Goal: Task Accomplishment & Management: Use online tool/utility

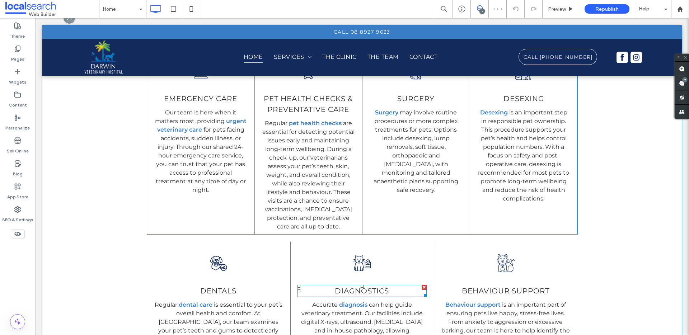
scroll to position [1330, 0]
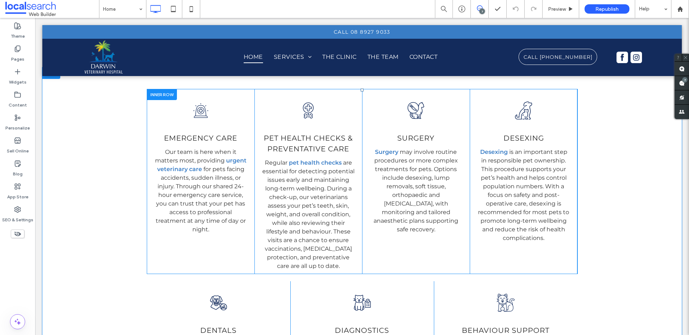
click at [237, 102] on div "Siren Icon emergency care Our team is here when it matters most, providing urge…" at bounding box center [201, 181] width 108 height 185
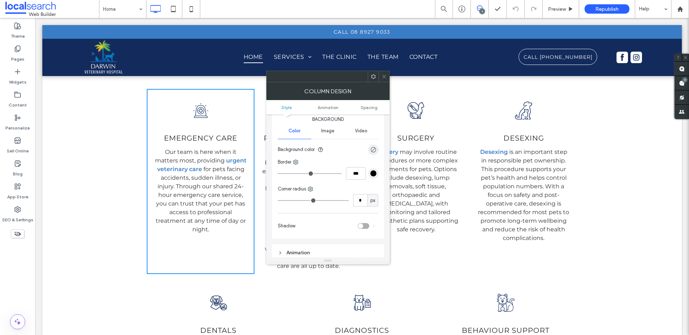
scroll to position [87, 0]
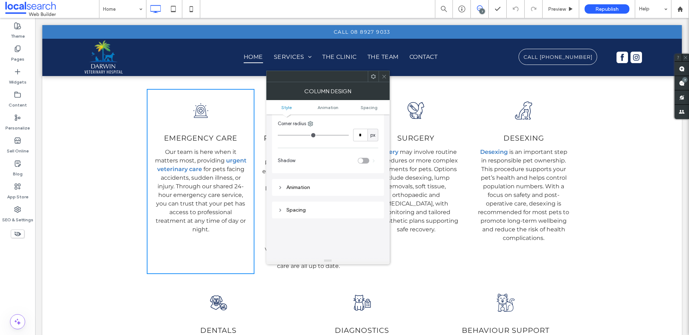
click at [362, 159] on div "toggle" at bounding box center [360, 160] width 5 height 5
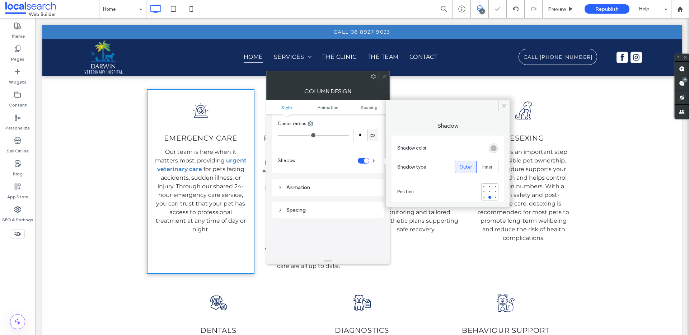
click at [386, 75] on div at bounding box center [383, 76] width 11 height 11
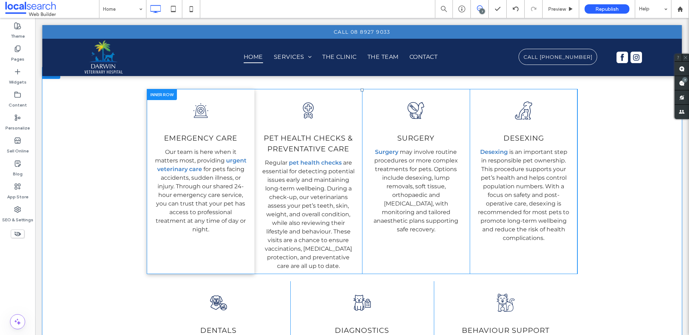
click at [345, 101] on div "Pet Healthcare Icon H Pet health checks & Preventative Care Regular pet health …" at bounding box center [308, 181] width 108 height 185
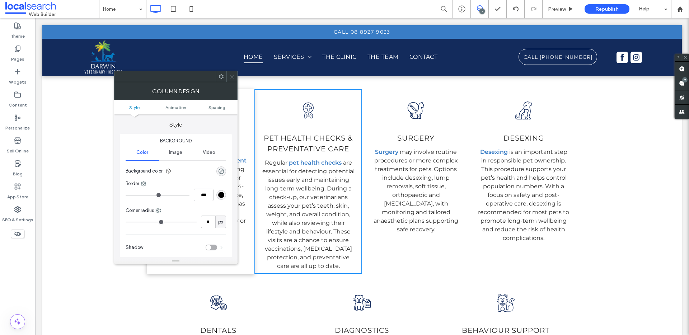
click at [210, 246] on div "toggle" at bounding box center [208, 247] width 5 height 5
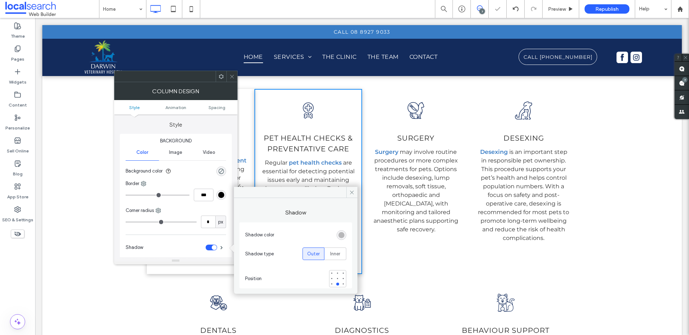
click at [456, 107] on div "Pet Surgery Icon Surgery Surgery may involve routine procedures or more complex…" at bounding box center [416, 181] width 108 height 185
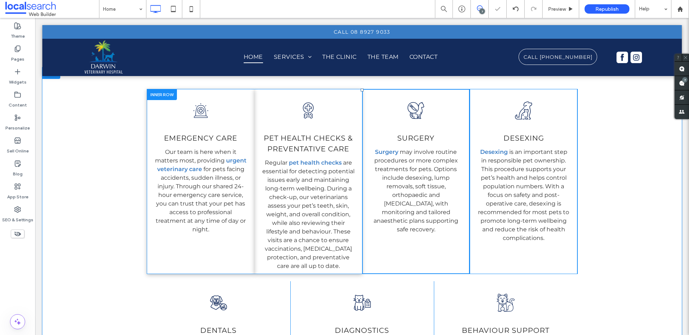
click at [446, 110] on div "Pet Surgery Icon Surgery Surgery may involve routine procedures or more complex…" at bounding box center [416, 181] width 108 height 185
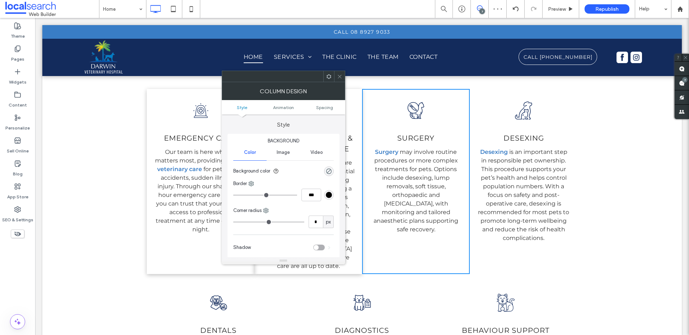
drag, startPoint x: 317, startPoint y: 247, endPoint x: 322, endPoint y: 246, distance: 4.3
click at [318, 247] on div "toggle" at bounding box center [316, 247] width 5 height 5
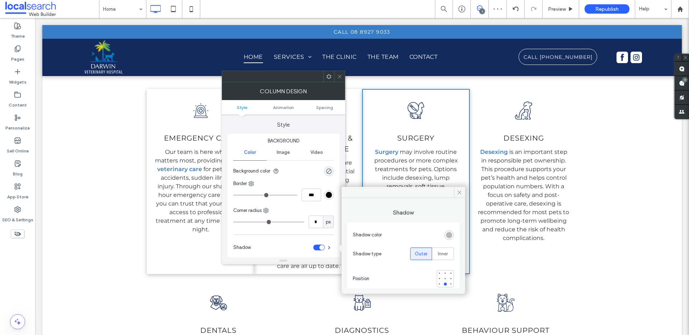
click at [539, 102] on div "Pet Icon DeSexing Desexing is an important step in responsible pet ownership. T…" at bounding box center [524, 181] width 108 height 185
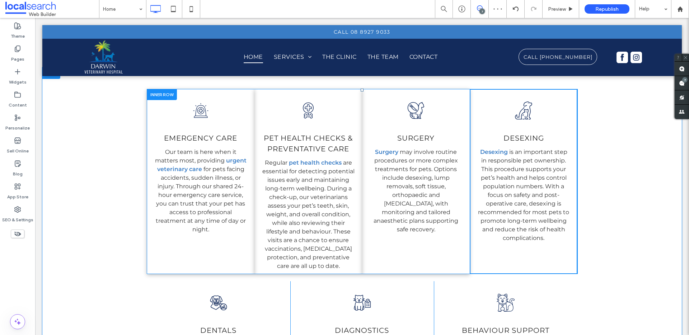
click at [542, 110] on div "Pet Icon DeSexing Desexing is an important step in responsible pet ownership. T…" at bounding box center [524, 181] width 108 height 185
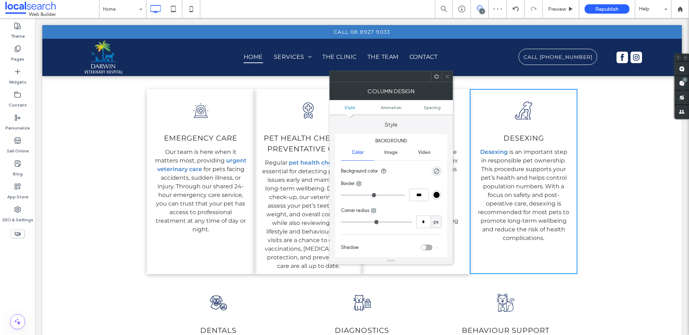
click at [424, 249] on div "toggle" at bounding box center [423, 247] width 5 height 5
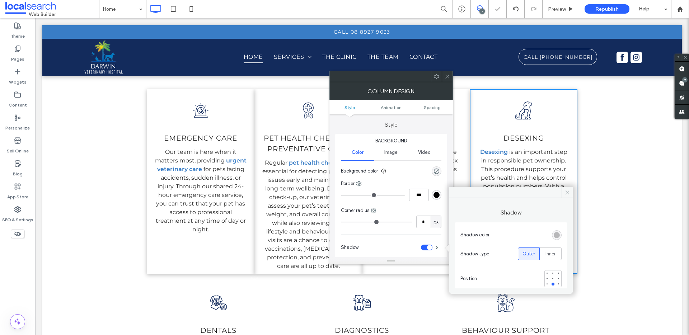
click at [449, 75] on icon at bounding box center [446, 76] width 5 height 5
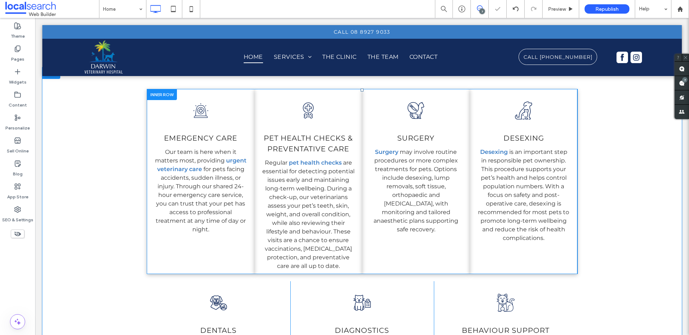
click at [243, 106] on div "Siren Icon emergency care Our team is here when it matters most, providing urge…" at bounding box center [201, 181] width 108 height 185
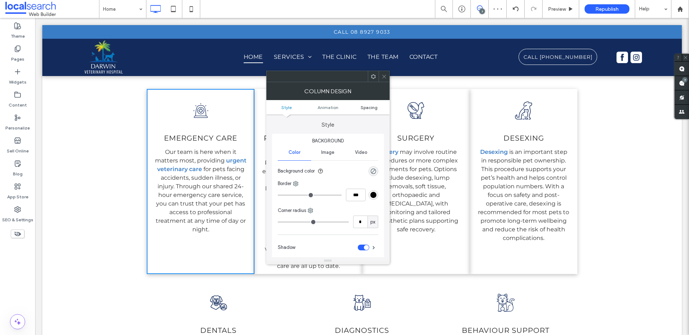
click at [366, 107] on span "Spacing" at bounding box center [369, 107] width 17 height 5
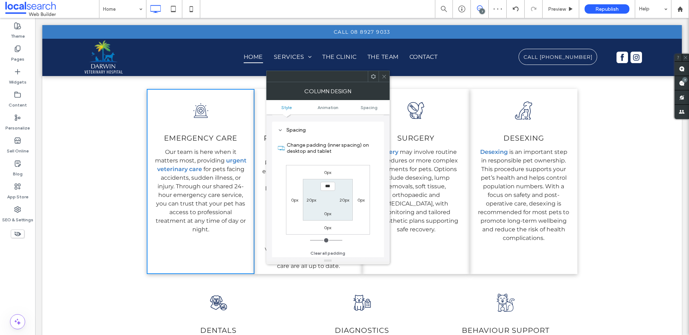
scroll to position [168, 0]
click at [359, 199] on label "0px" at bounding box center [360, 198] width 7 height 5
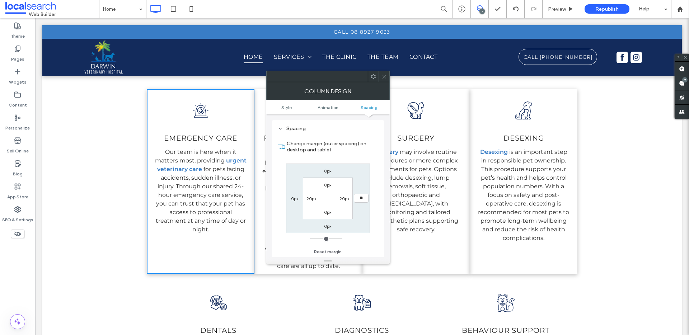
type input "**"
type input "****"
click at [386, 75] on icon at bounding box center [383, 76] width 5 height 5
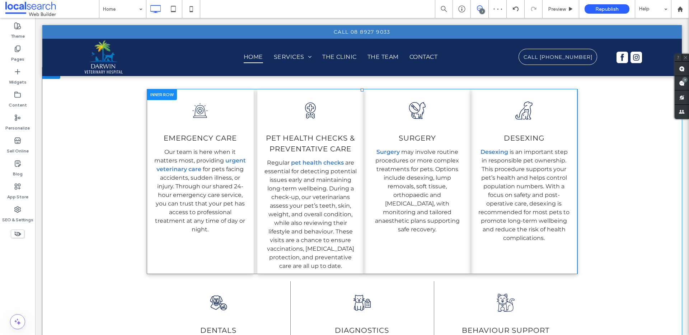
click at [357, 245] on div "Pet Healthcare Icon H Pet health checks & Preventative Care Regular pet health …" at bounding box center [310, 181] width 107 height 185
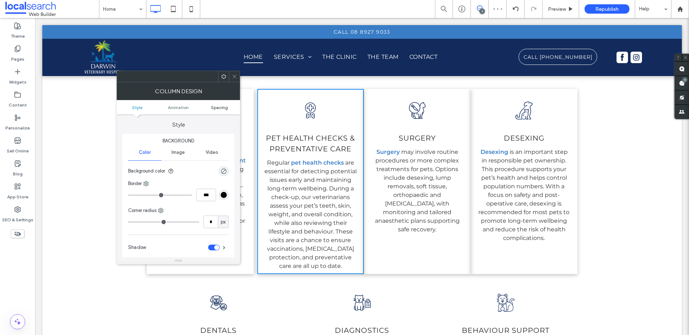
click at [214, 107] on span "Spacing" at bounding box center [219, 107] width 17 height 5
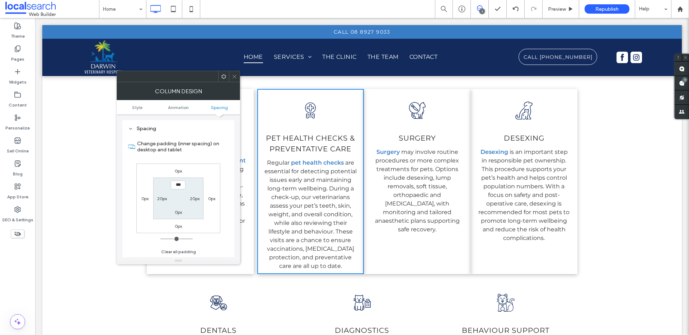
click at [208, 200] on label "0px" at bounding box center [211, 198] width 7 height 5
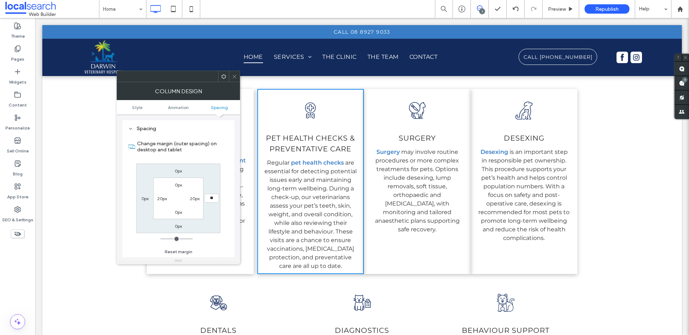
type input "**"
type input "****"
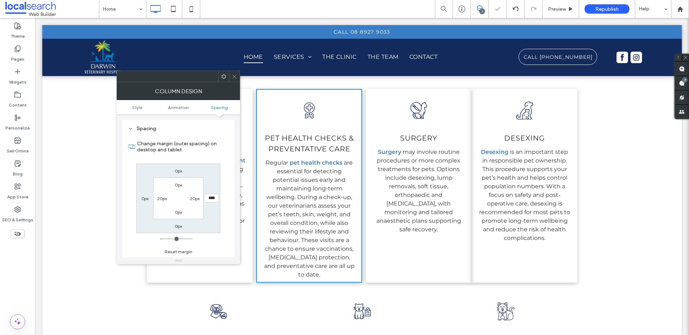
click at [234, 75] on icon at bounding box center [234, 76] width 5 height 5
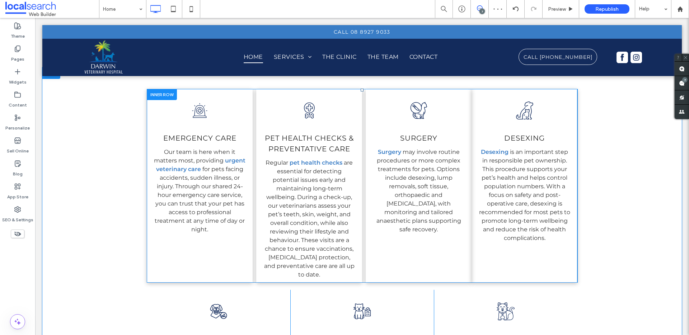
click at [435, 260] on div "Pet Surgery Icon Surgery Surgery may involve routine procedures or more complex…" at bounding box center [419, 186] width 106 height 194
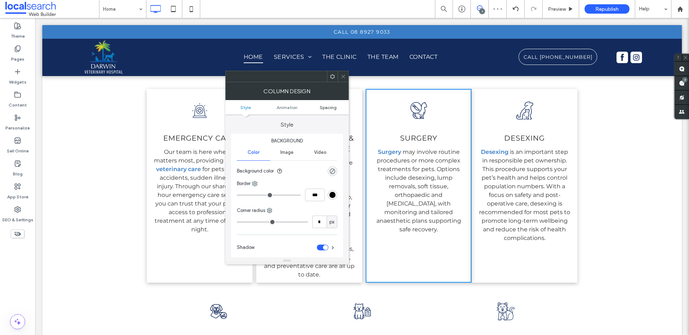
click at [325, 107] on span "Spacing" at bounding box center [328, 107] width 17 height 5
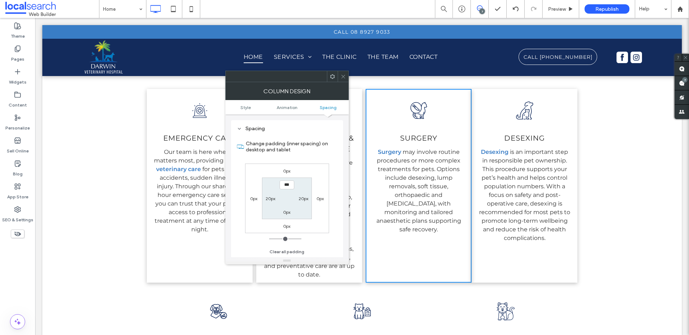
click at [315, 197] on div "0px" at bounding box center [320, 198] width 17 height 7
click at [320, 198] on label "0px" at bounding box center [319, 198] width 7 height 5
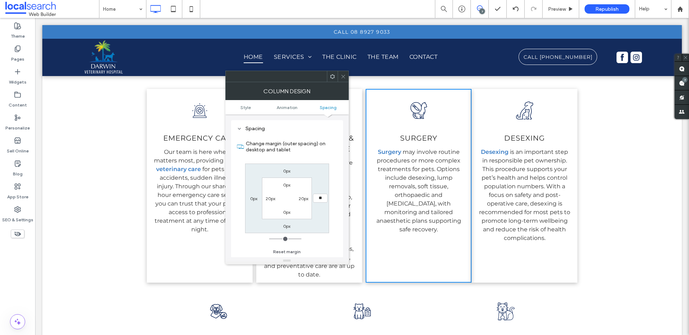
type input "**"
type input "****"
click at [345, 74] on icon at bounding box center [342, 76] width 5 height 5
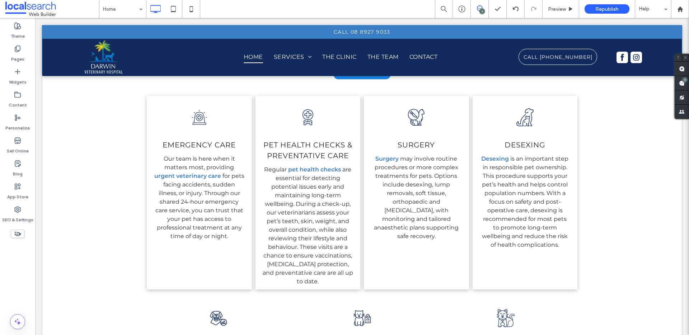
scroll to position [1277, 0]
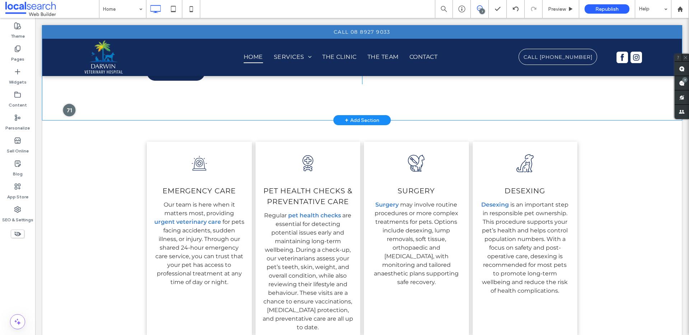
click at [68, 109] on div at bounding box center [68, 109] width 13 height 13
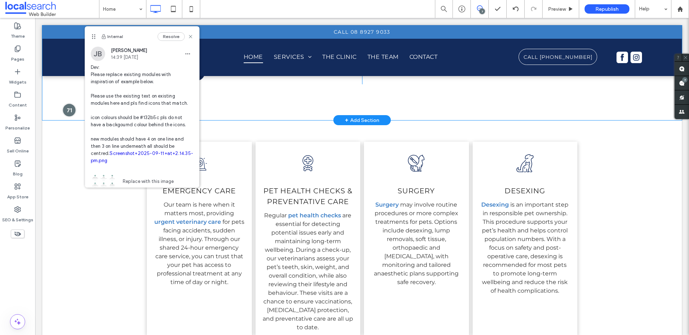
click at [68, 109] on div at bounding box center [68, 109] width 13 height 13
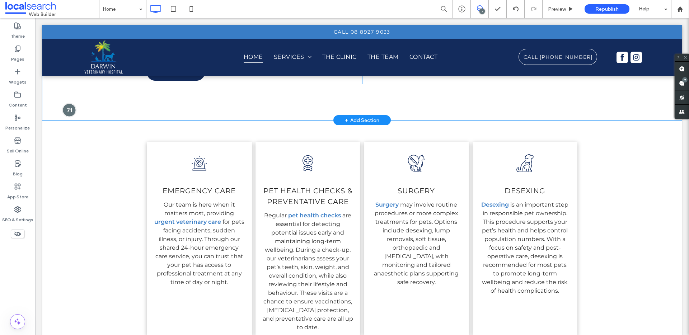
click at [69, 108] on div at bounding box center [68, 109] width 13 height 13
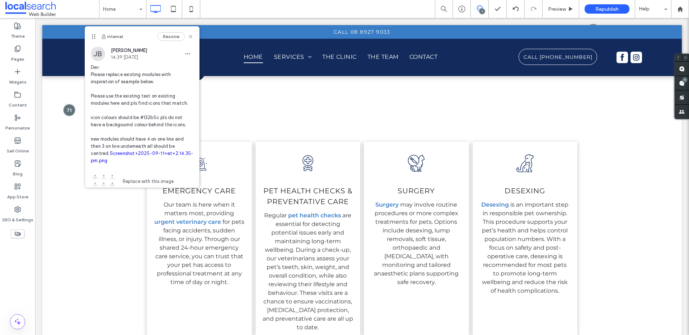
scroll to position [135, 0]
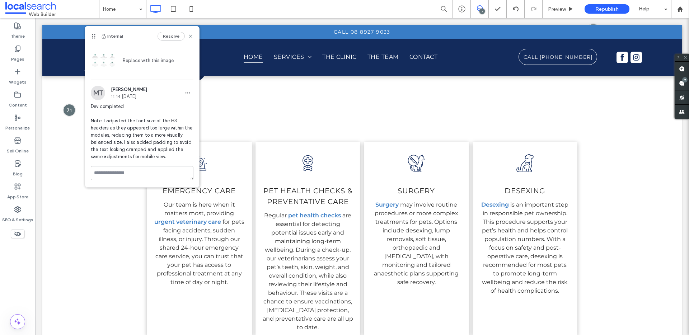
click at [106, 54] on img at bounding box center [104, 60] width 27 height 27
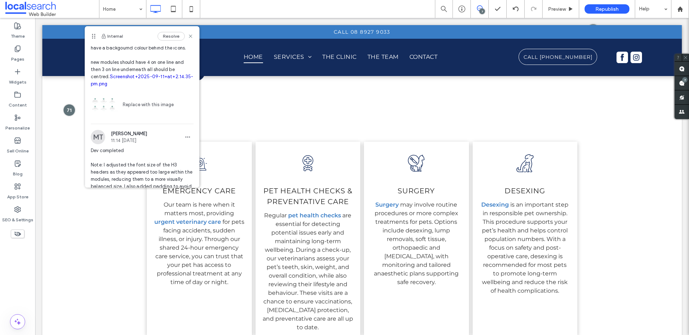
scroll to position [69, 0]
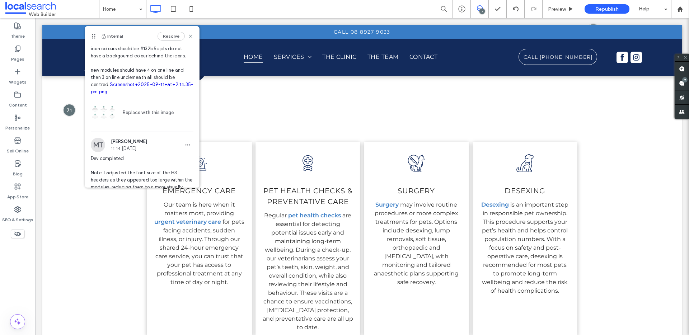
click at [123, 91] on link "Screenshot+2025-09-11+at+2.14.35-pm.png" at bounding box center [142, 88] width 102 height 13
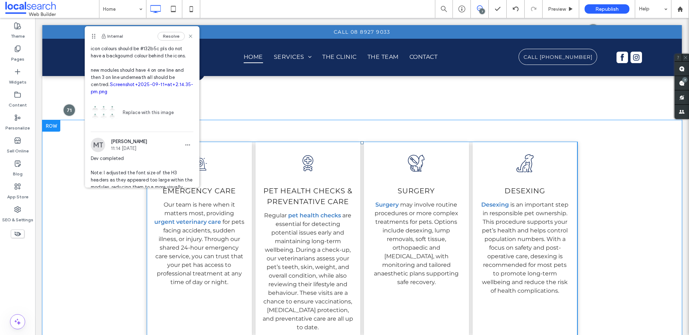
click at [227, 154] on div "Siren Icon emergency care Our team is here when it matters most, providing urge…" at bounding box center [199, 239] width 105 height 194
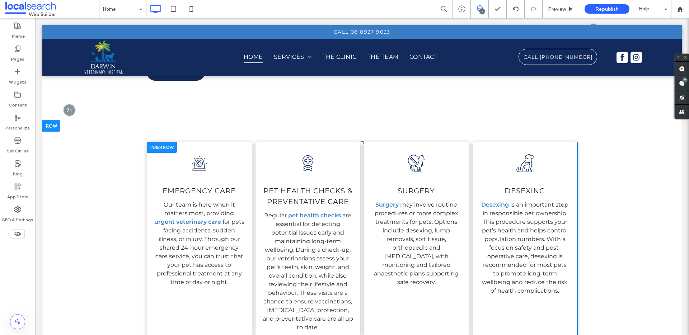
click at [232, 155] on div "Siren Icon emergency care Our team is here when it matters most, providing urge…" at bounding box center [199, 239] width 105 height 194
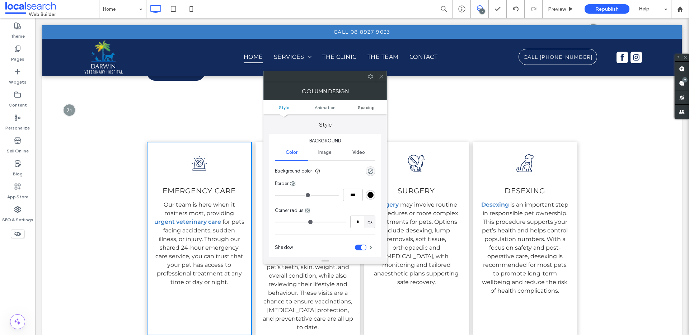
click at [363, 107] on span "Spacing" at bounding box center [366, 107] width 17 height 5
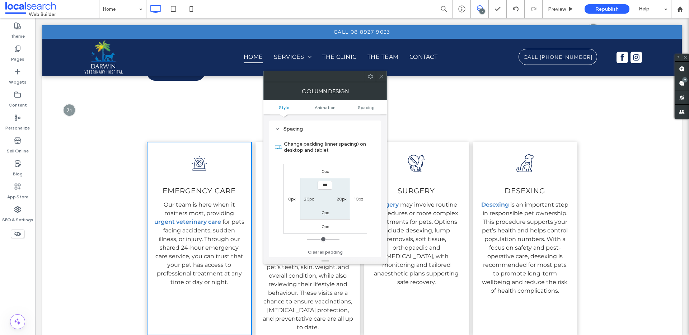
scroll to position [168, 0]
click at [362, 197] on label "10px" at bounding box center [358, 198] width 9 height 5
type input "**"
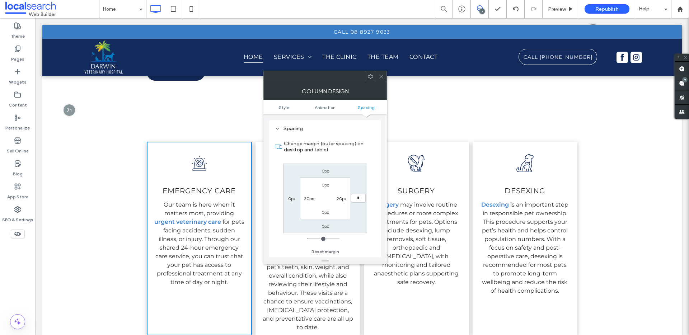
type input "*"
type input "***"
click at [381, 79] on icon at bounding box center [380, 76] width 5 height 5
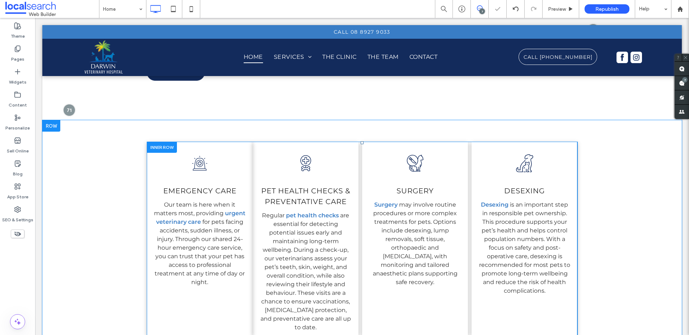
click at [346, 153] on div "Pet Healthcare Icon H Pet health checks & Preventative Care Regular pet health …" at bounding box center [306, 239] width 106 height 194
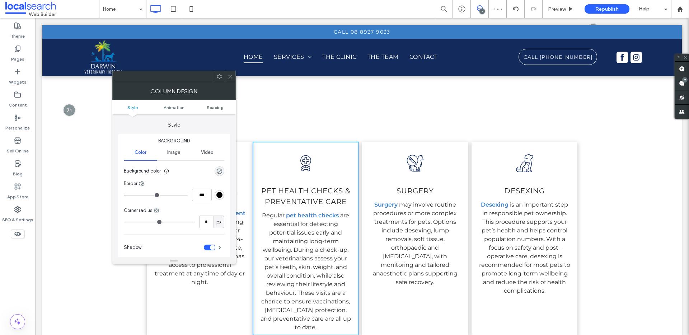
click at [216, 109] on span "Spacing" at bounding box center [215, 107] width 17 height 5
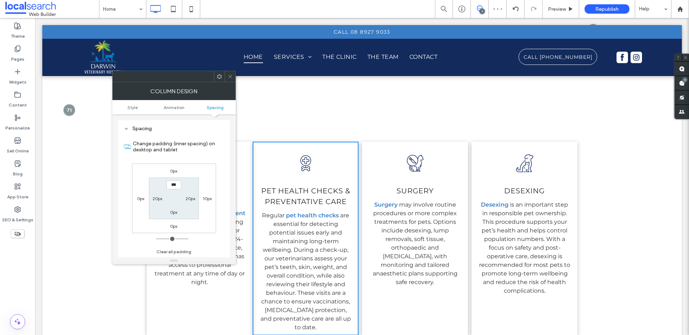
click at [208, 199] on label "10px" at bounding box center [207, 198] width 9 height 5
type input "**"
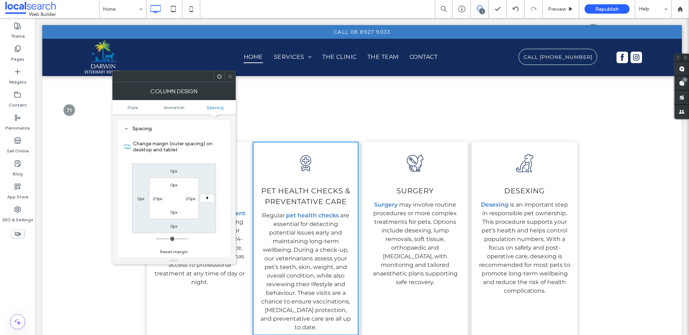
type input "*"
type input "***"
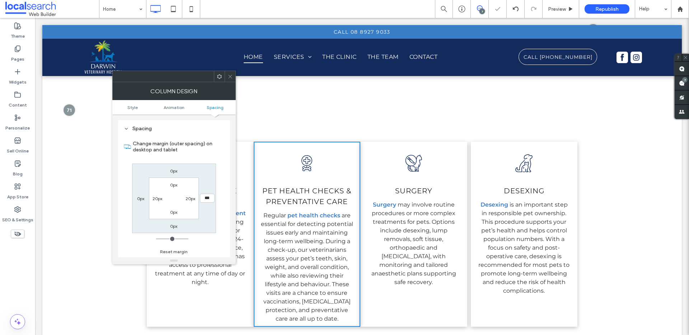
click at [229, 77] on icon at bounding box center [229, 76] width 5 height 5
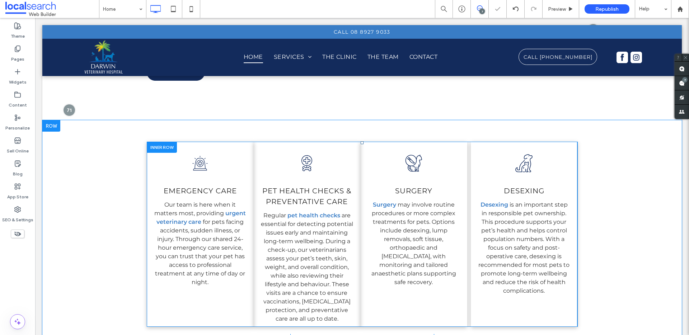
click at [449, 165] on div "Pet Surgery Icon Surgery Surgery may involve routine procedures or more complex…" at bounding box center [413, 234] width 107 height 185
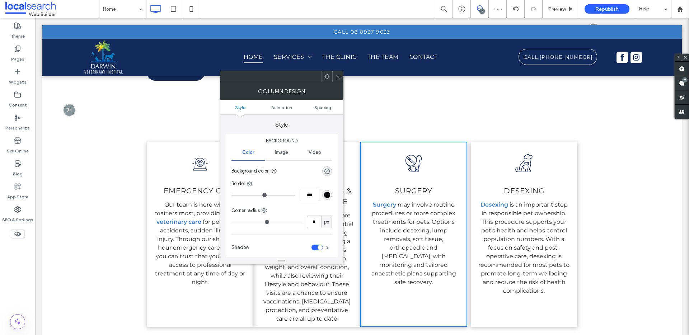
click at [315, 110] on ul "Style Animation Spacing" at bounding box center [281, 107] width 123 height 14
click at [325, 111] on ul "Style Animation Spacing" at bounding box center [281, 107] width 123 height 14
click at [324, 109] on span "Spacing" at bounding box center [322, 107] width 17 height 5
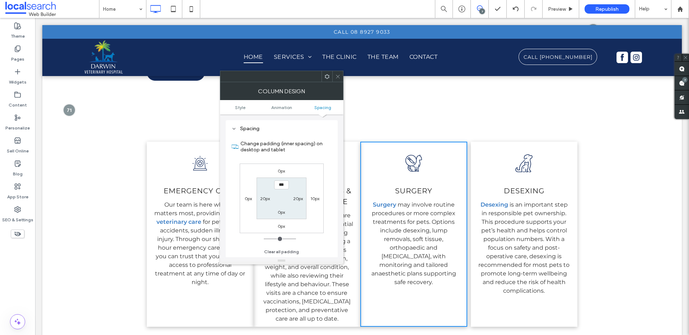
click at [316, 198] on label "10px" at bounding box center [314, 198] width 9 height 5
type input "**"
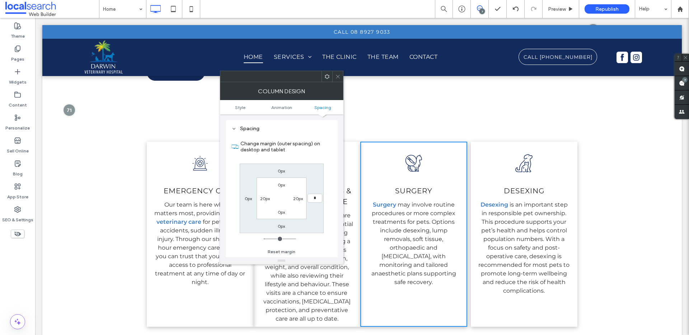
type input "*"
type input "***"
click at [335, 73] on span at bounding box center [337, 76] width 5 height 11
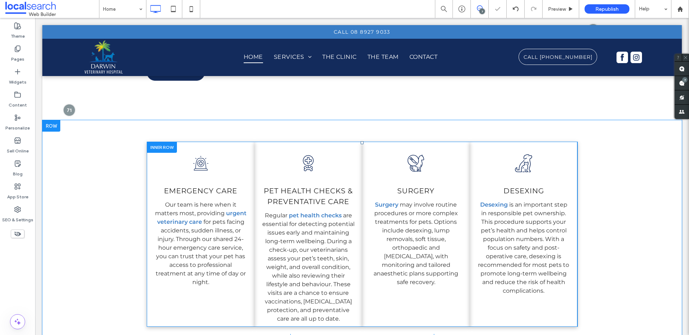
click at [555, 181] on div "Pet Icon DeSexing Desexing is an important step in responsible pet ownership. T…" at bounding box center [524, 234] width 108 height 185
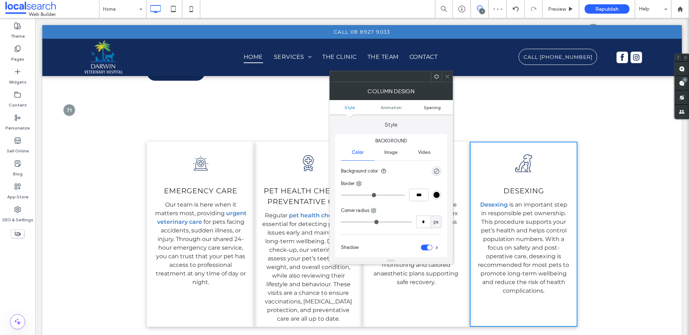
click at [425, 105] on span "Spacing" at bounding box center [432, 107] width 17 height 5
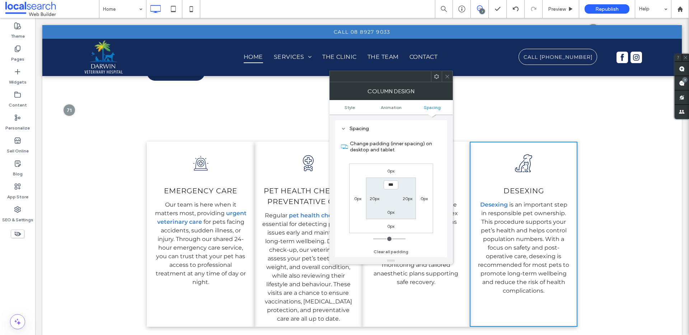
click at [448, 74] on icon at bounding box center [446, 76] width 5 height 5
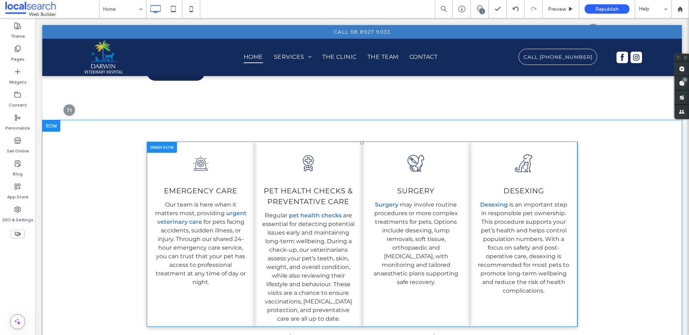
click at [236, 148] on div "Siren Icon emergency care Our team is here when it matters most, providing urge…" at bounding box center [201, 234] width 108 height 185
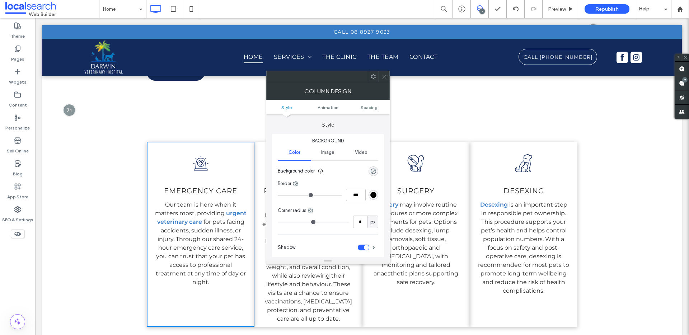
click at [361, 256] on div "Shadow" at bounding box center [328, 248] width 100 height 18
click at [361, 250] on div "toggle" at bounding box center [363, 248] width 11 height 6
click at [351, 276] on p "Regular pet health checks are essential for detecting potential issues early an…" at bounding box center [308, 267] width 93 height 112
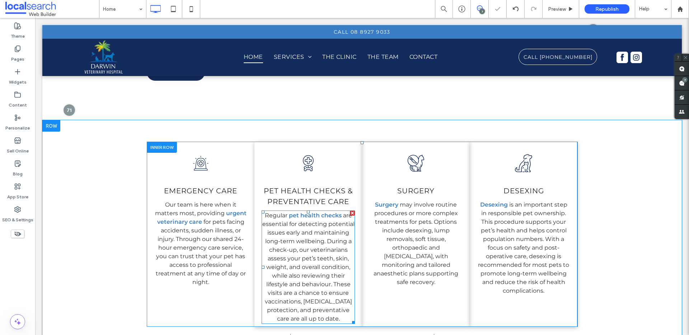
type input "**********"
type input "**"
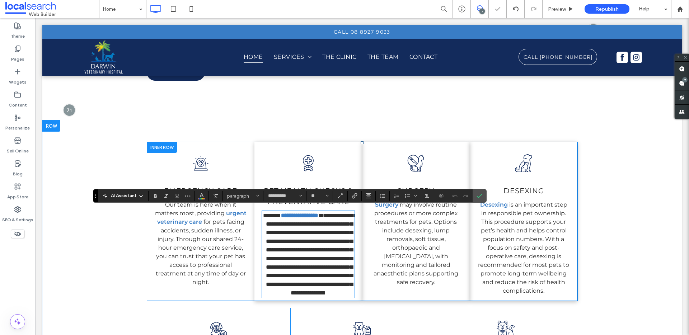
click at [350, 269] on p "**********" at bounding box center [308, 254] width 93 height 86
click at [343, 170] on div "**********" at bounding box center [308, 221] width 108 height 159
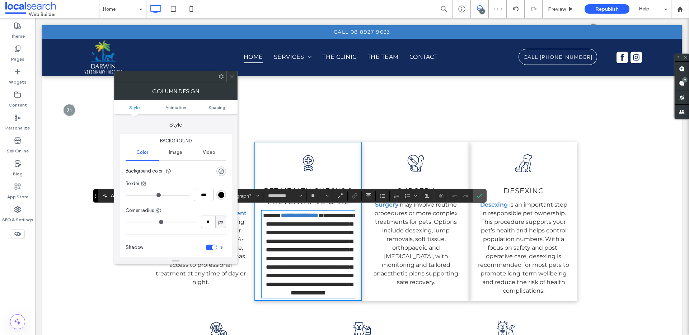
click at [209, 245] on div "toggle" at bounding box center [211, 248] width 11 height 6
click at [409, 301] on div "Pet Surgery Icon Surgery Surgery may involve routine procedures or more complex…" at bounding box center [416, 221] width 108 height 159
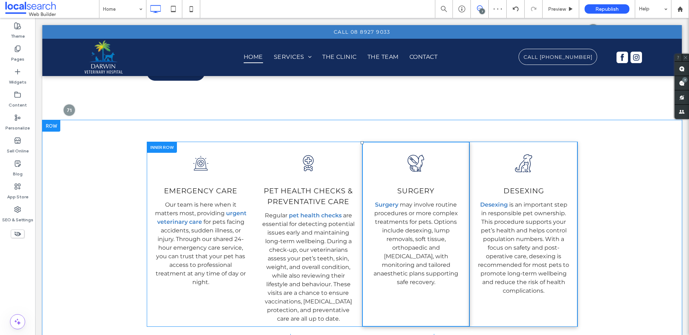
click at [414, 309] on div "Pet Surgery Icon Surgery Surgery may involve routine procedures or more complex…" at bounding box center [416, 234] width 108 height 185
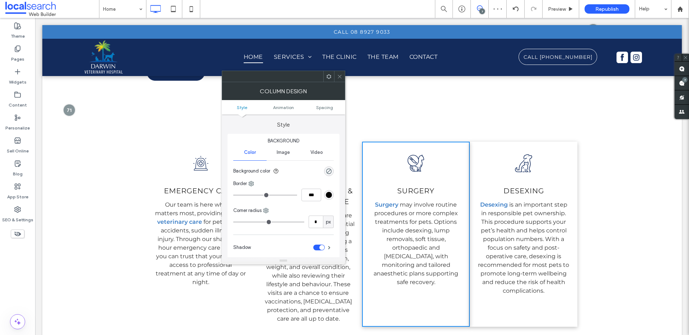
drag, startPoint x: 314, startPoint y: 246, endPoint x: 364, endPoint y: 243, distance: 50.3
click at [314, 246] on div "toggle" at bounding box center [318, 248] width 11 height 6
click at [528, 299] on div "Pet Icon DeSexing Desexing is an important step in responsible pet ownership. T…" at bounding box center [524, 234] width 108 height 185
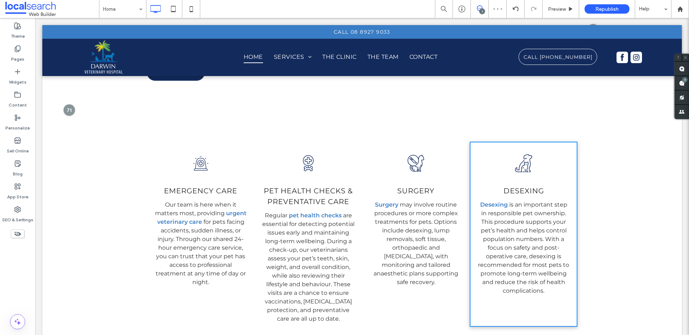
click at [520, 307] on div "Pet Icon DeSexing Desexing is an important step in responsible pet ownership. T…" at bounding box center [524, 234] width 108 height 185
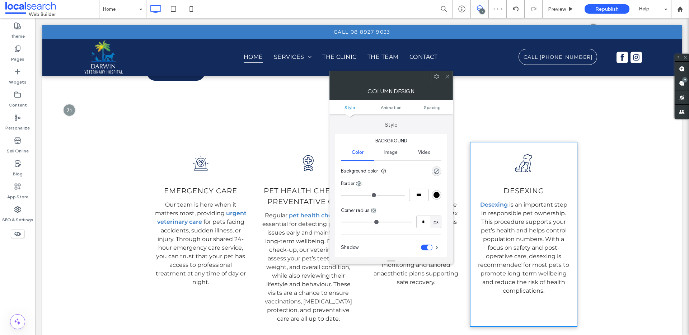
click at [423, 246] on div "toggle" at bounding box center [426, 248] width 11 height 6
click at [447, 74] on icon at bounding box center [446, 76] width 5 height 5
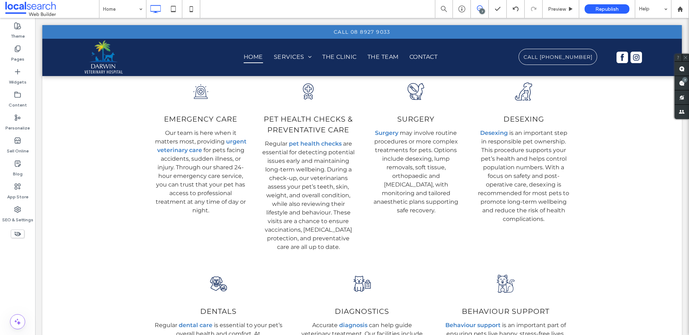
scroll to position [1347, 0]
